Goal: Complete application form

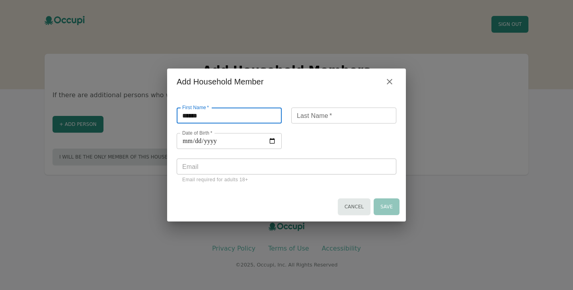
type input "******"
click at [346, 122] on input "Last Name   *" at bounding box center [343, 115] width 105 height 16
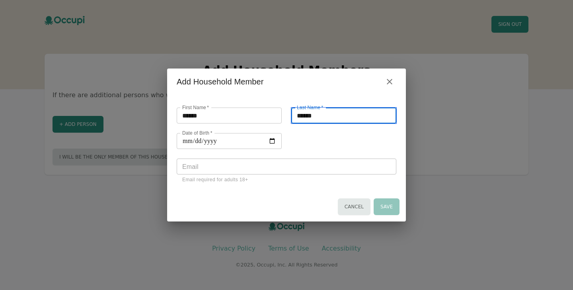
type input "******"
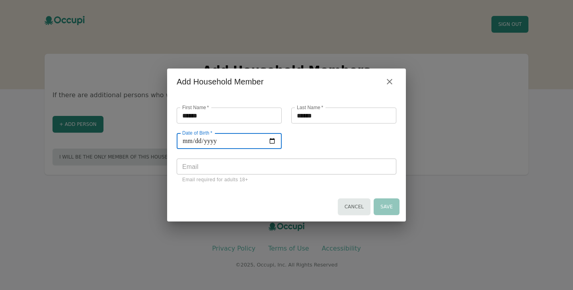
click at [275, 137] on input "Date of Birth   *" at bounding box center [229, 141] width 105 height 16
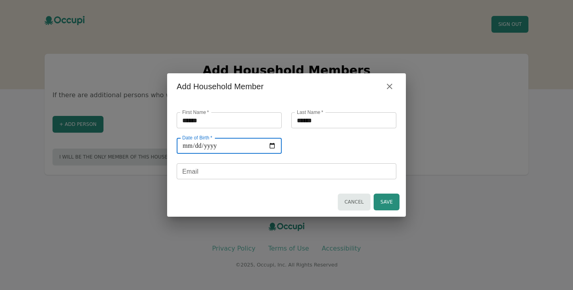
type input "**********"
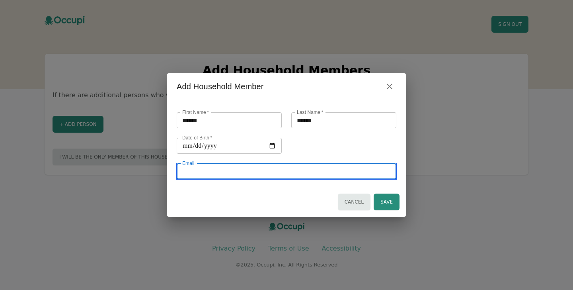
click at [247, 166] on input "Email" at bounding box center [287, 171] width 220 height 16
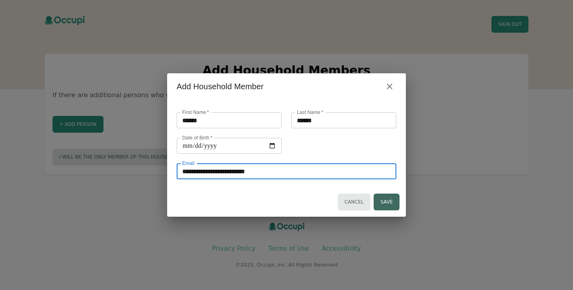
type input "**********"
click at [380, 201] on button "Save" at bounding box center [387, 201] width 26 height 17
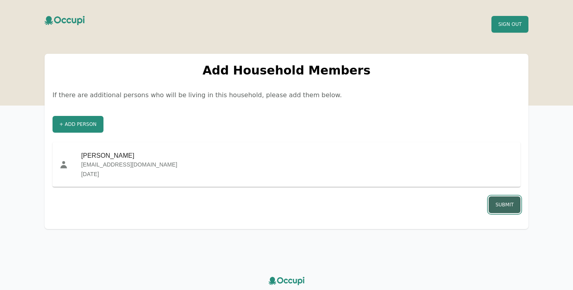
click at [495, 204] on button "Submit" at bounding box center [505, 204] width 32 height 17
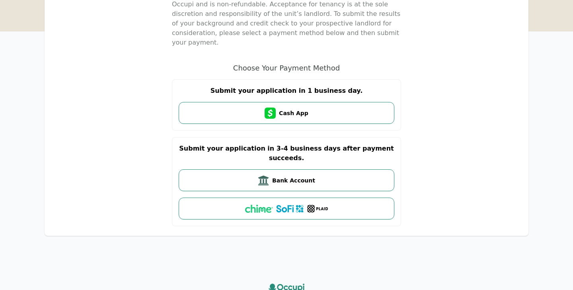
scroll to position [109, 0]
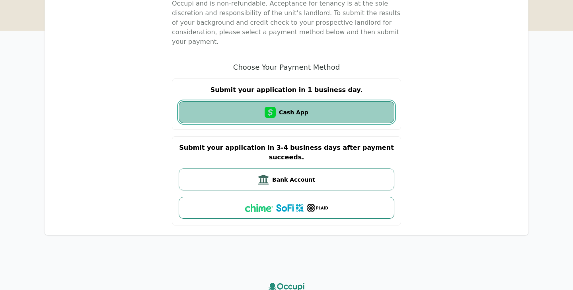
click at [356, 110] on button "Cash App" at bounding box center [287, 112] width 216 height 22
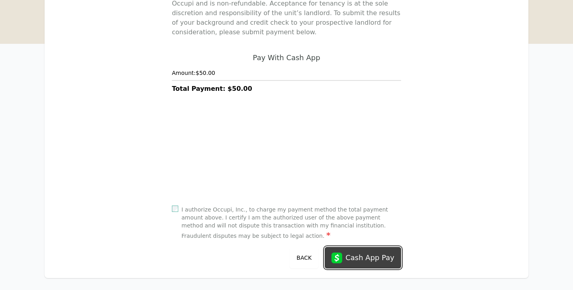
click at [363, 256] on div "Cash App Pay" at bounding box center [369, 257] width 49 height 11
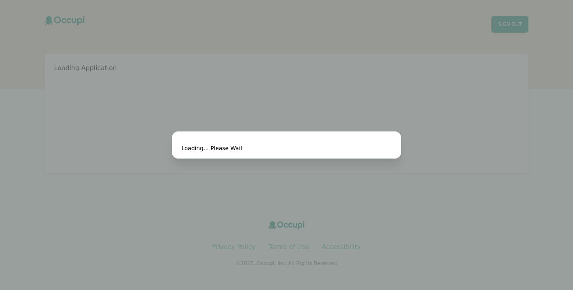
click at [426, 25] on div "Loading... Please Wait" at bounding box center [286, 145] width 573 height 290
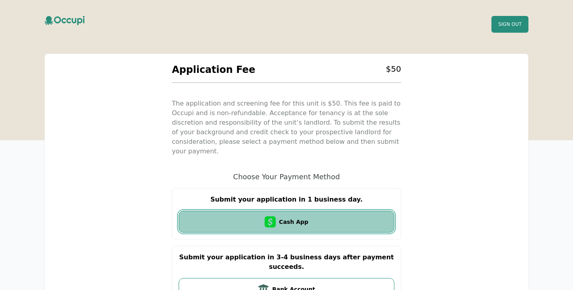
click at [332, 226] on button "Cash App" at bounding box center [287, 221] width 216 height 22
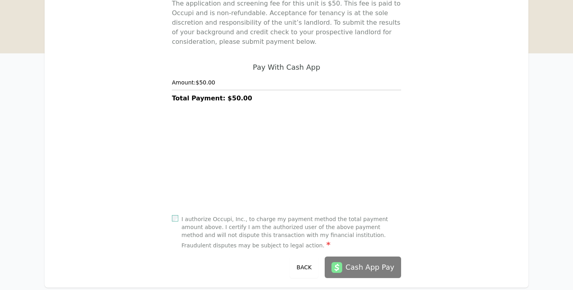
scroll to position [117, 0]
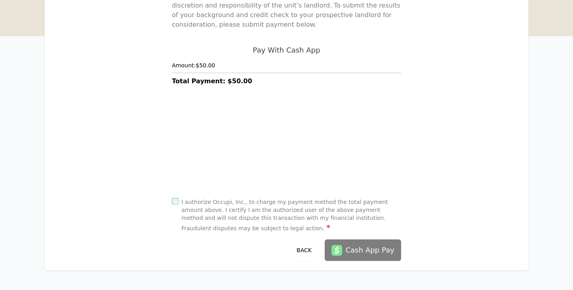
click at [173, 195] on div "I authorize Occupi, Inc., to charge my payment method the total payment amount …" at bounding box center [286, 228] width 229 height 66
click at [364, 254] on div "Cash App Pay" at bounding box center [369, 249] width 49 height 11
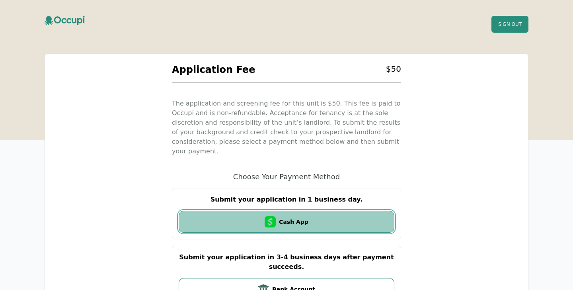
click at [230, 214] on button "Cash App" at bounding box center [287, 221] width 216 height 22
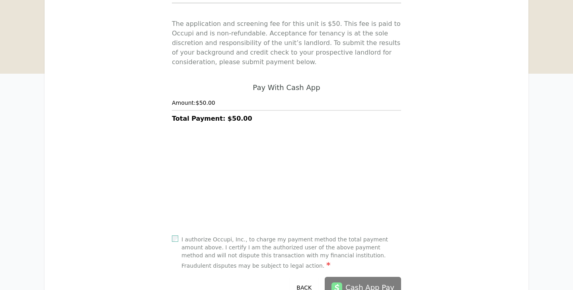
scroll to position [80, 0]
click at [176, 234] on div "I authorize Occupi, Inc., to charge my payment method the total payment amount …" at bounding box center [286, 264] width 229 height 66
click at [179, 238] on div "I authorize Occupi, Inc., to charge my payment method the total payment amount …" at bounding box center [286, 251] width 229 height 35
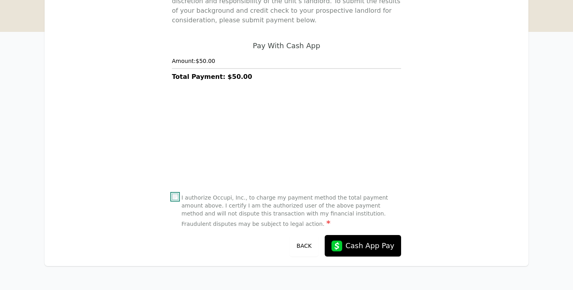
scroll to position [134, 0]
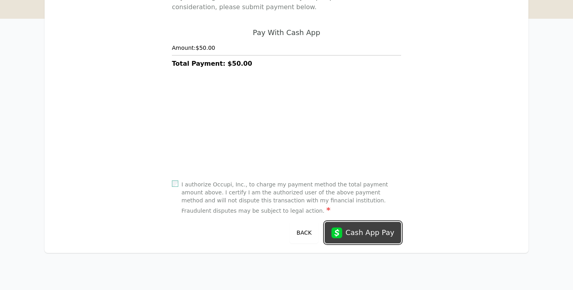
click at [374, 240] on button "Cash App Pay" at bounding box center [363, 232] width 76 height 21
